Goal: Find specific page/section: Find specific page/section

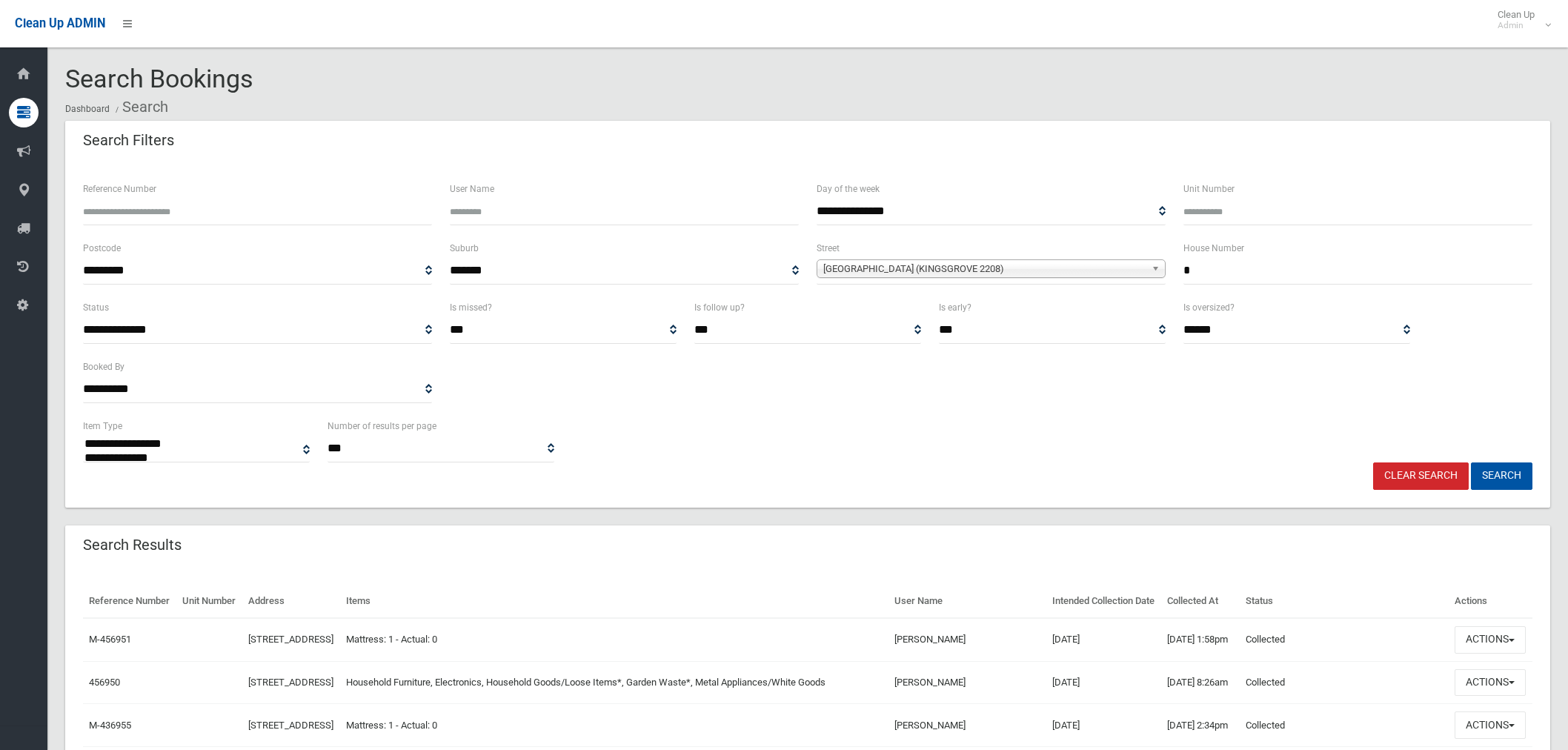
select select
click at [1223, 270] on input "*" at bounding box center [1357, 271] width 349 height 28
type input "*****"
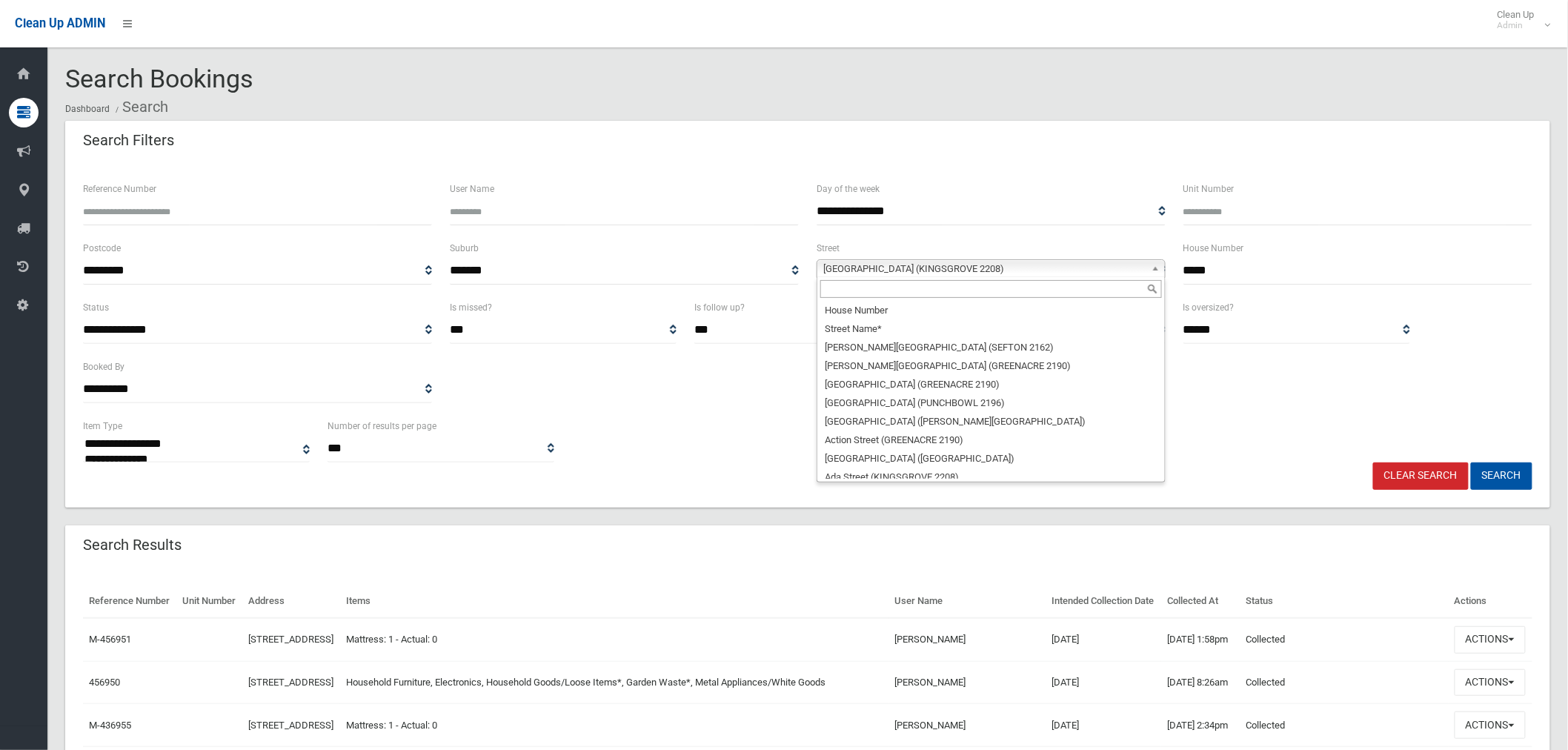
click at [931, 265] on span "[GEOGRAPHIC_DATA] (KINGSGROVE 2208)" at bounding box center [983, 268] width 322 height 18
click at [934, 287] on input "text" at bounding box center [991, 289] width 342 height 18
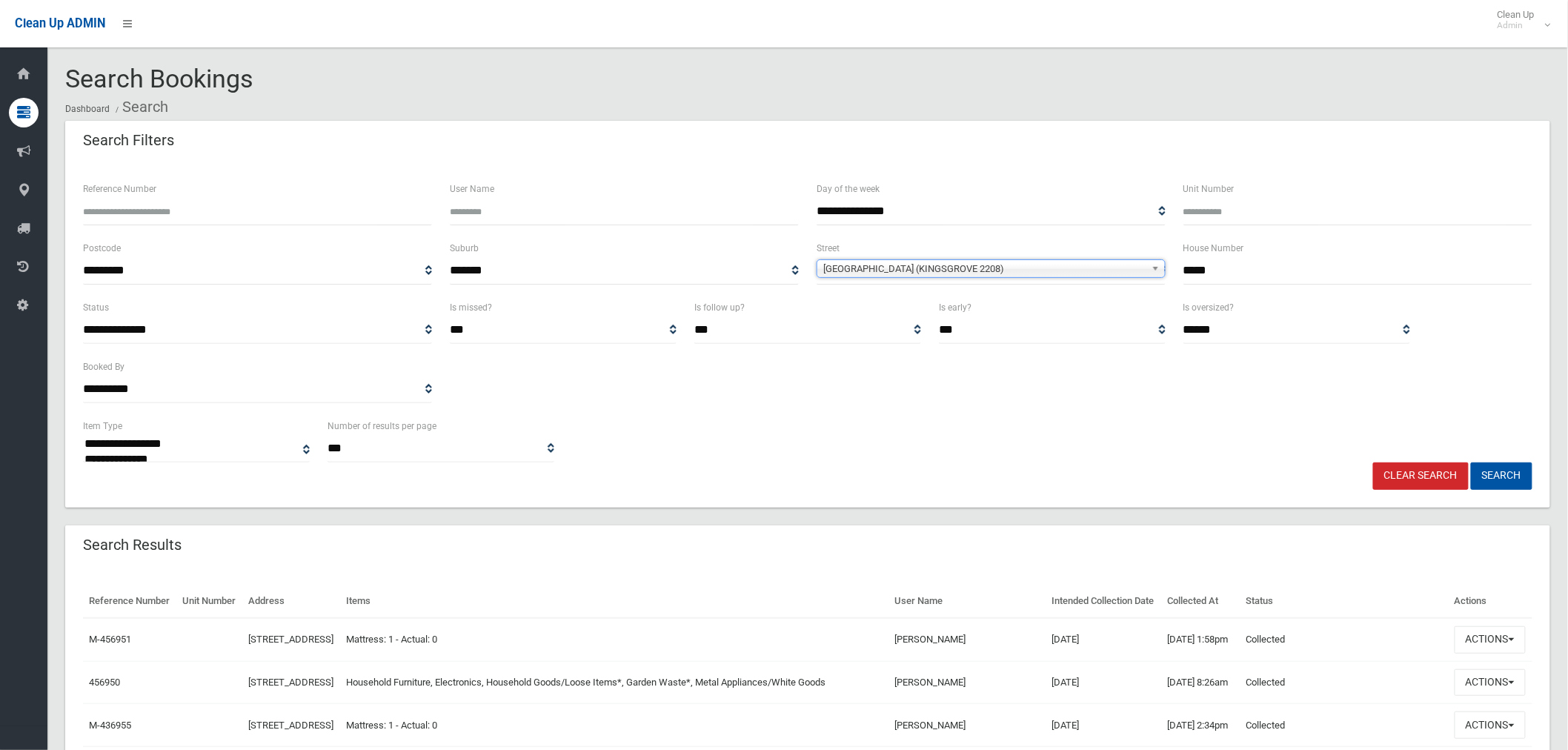
click at [990, 268] on span "[GEOGRAPHIC_DATA] (KINGSGROVE 2208)" at bounding box center [983, 268] width 322 height 18
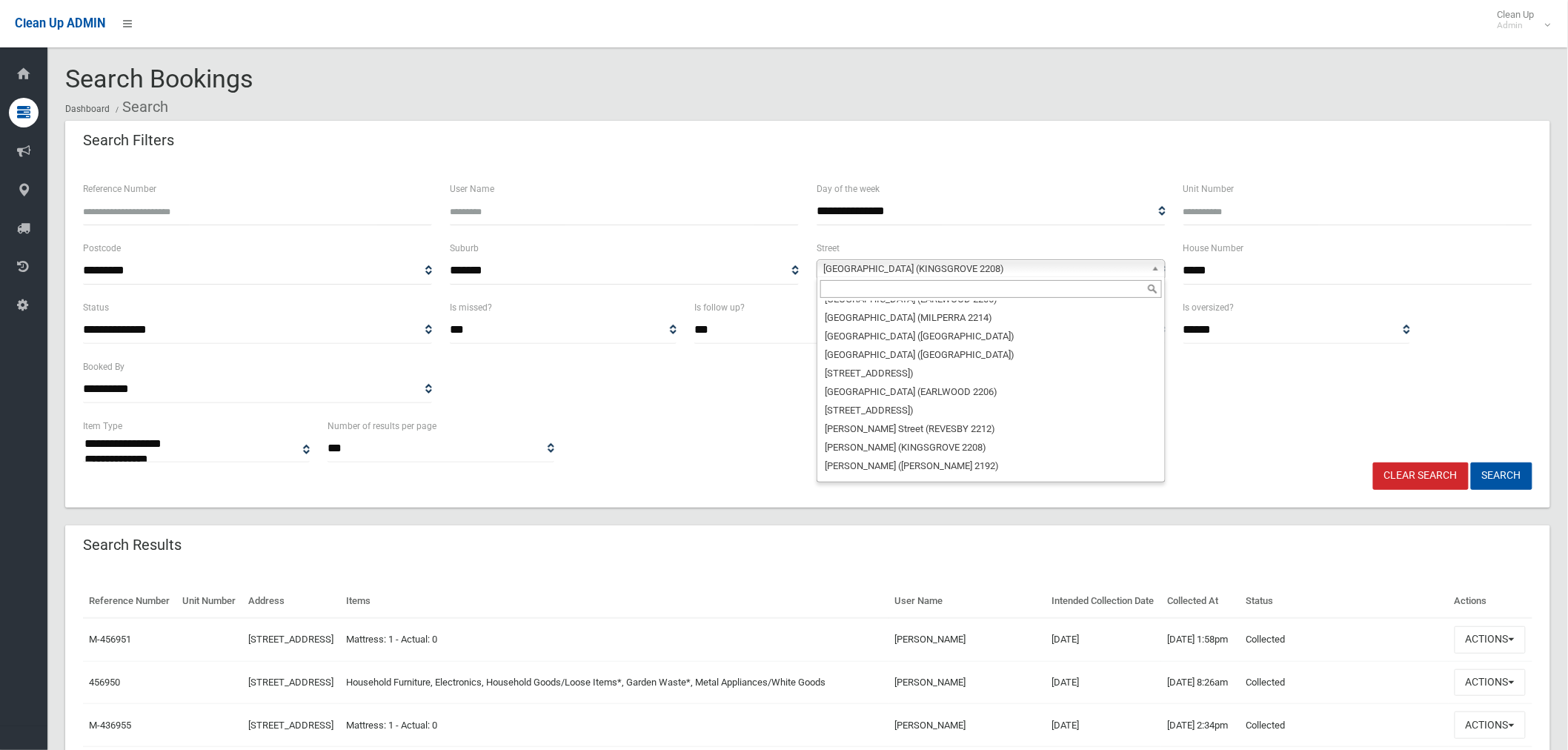
click at [943, 292] on input "text" at bounding box center [991, 289] width 342 height 18
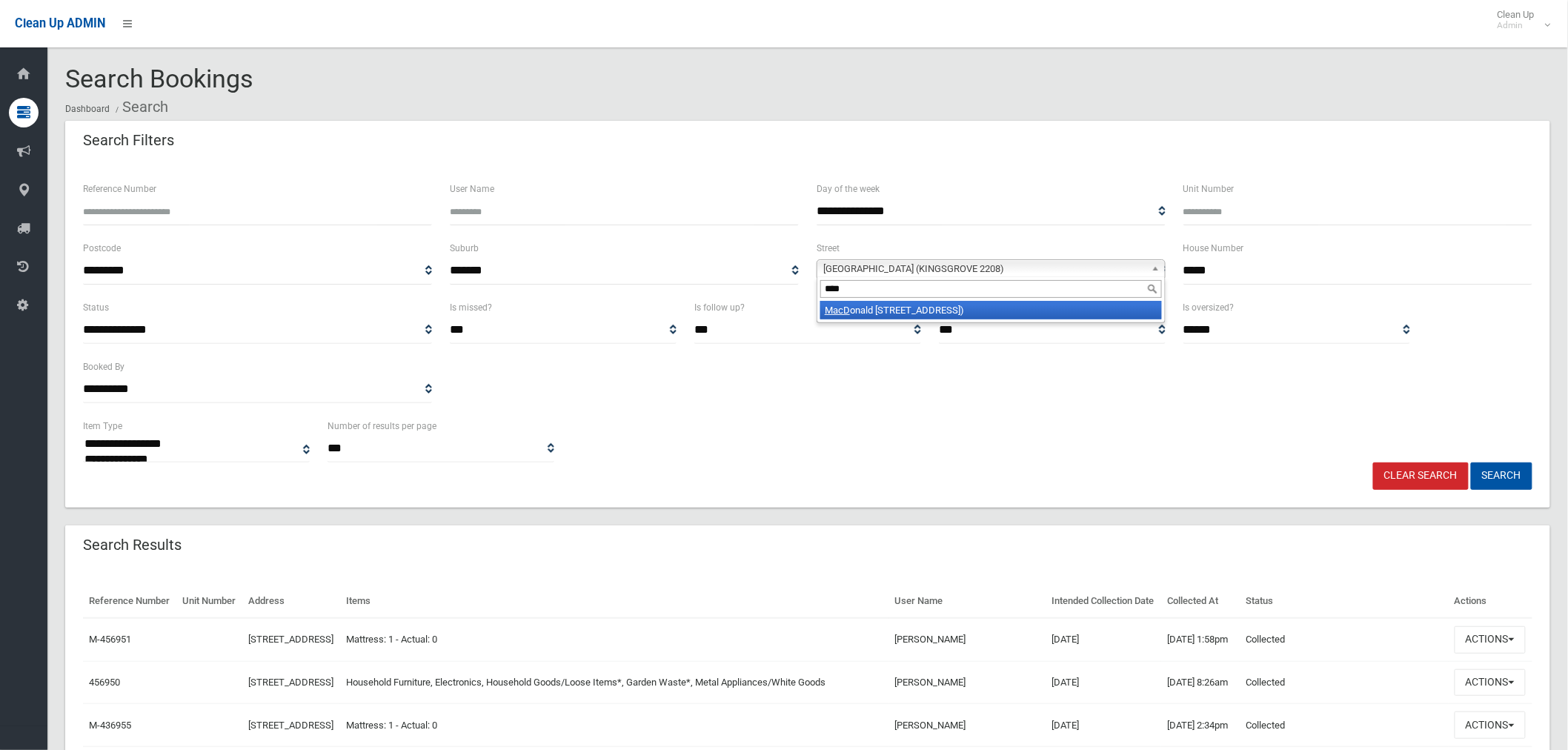
type input "****"
click at [967, 306] on li "[GEOGRAPHIC_DATA] ([GEOGRAPHIC_DATA])" at bounding box center [991, 310] width 342 height 18
click at [1486, 472] on button "Search" at bounding box center [1501, 476] width 61 height 28
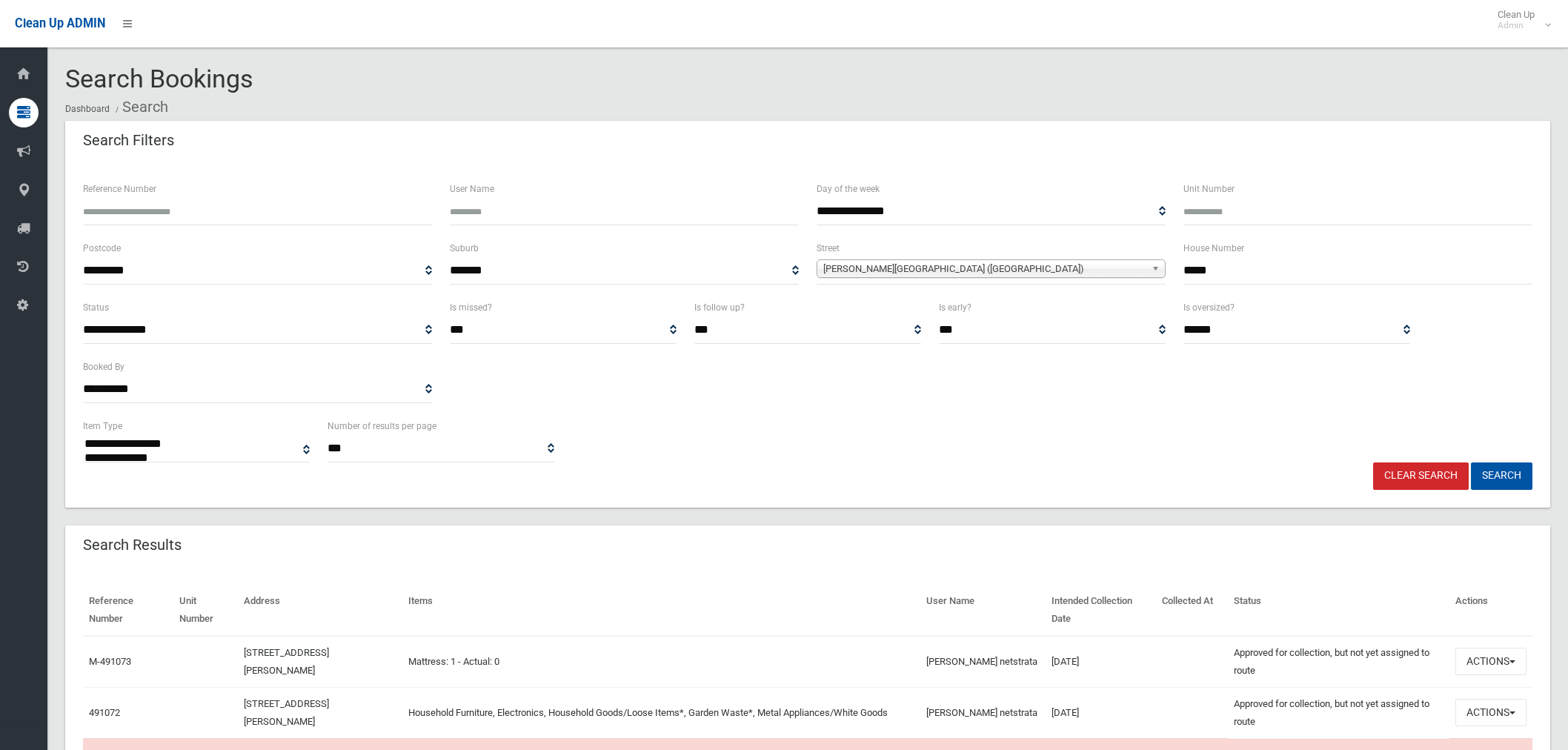
select select
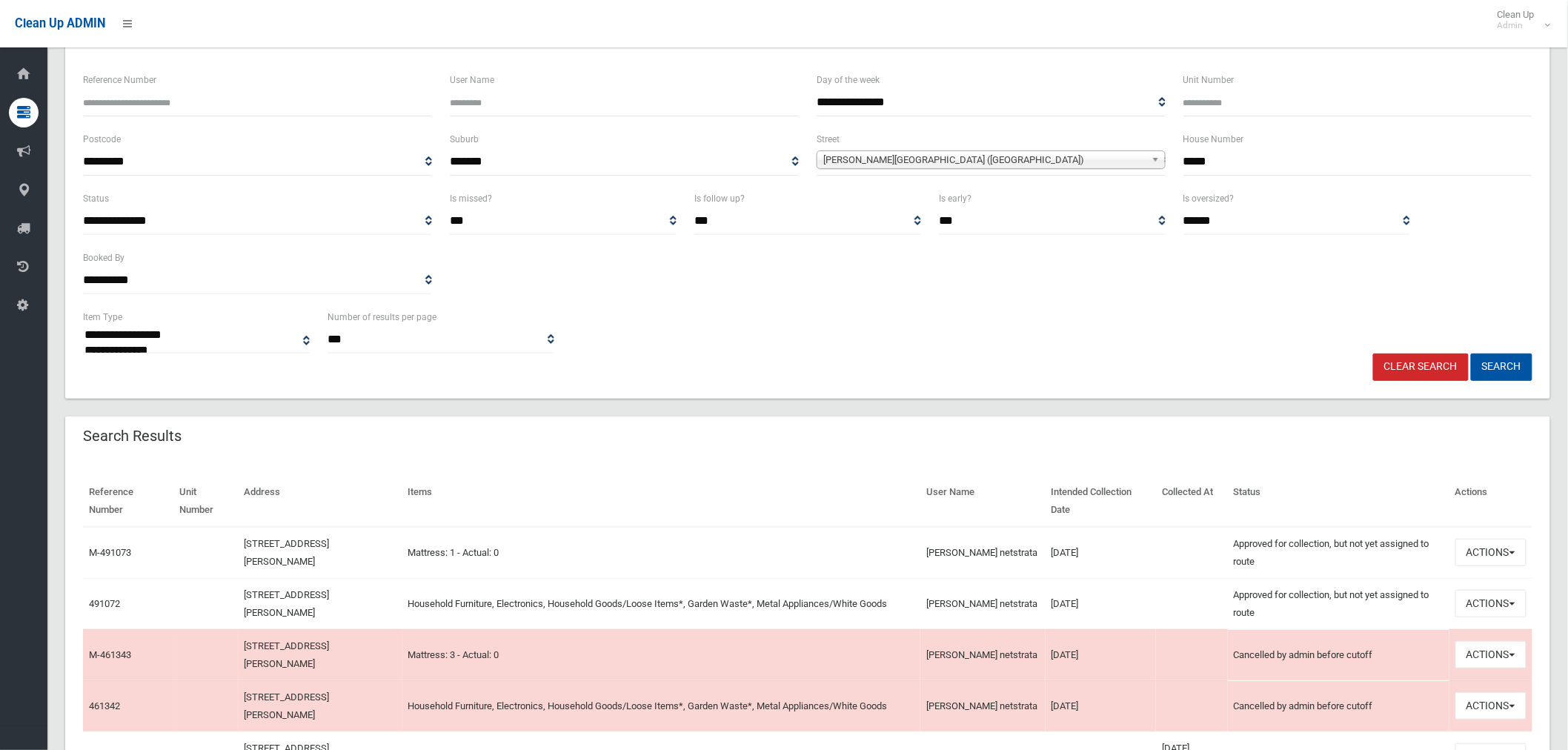
scroll to position [329, 0]
